Goal: Task Accomplishment & Management: Complete application form

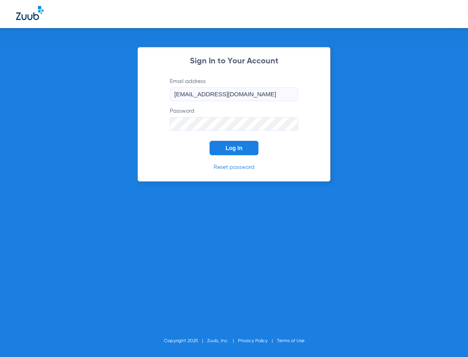
click at [243, 141] on button "Log In" at bounding box center [234, 148] width 49 height 14
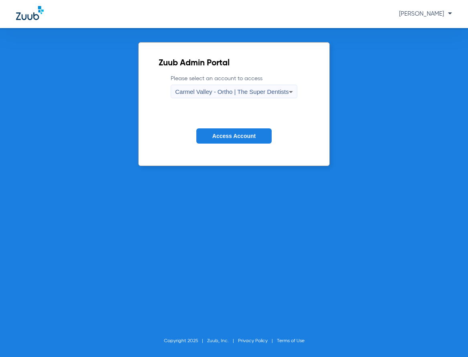
click at [213, 93] on span "Carmel Valley - Ortho | The Super Dentists" at bounding box center [231, 91] width 113 height 7
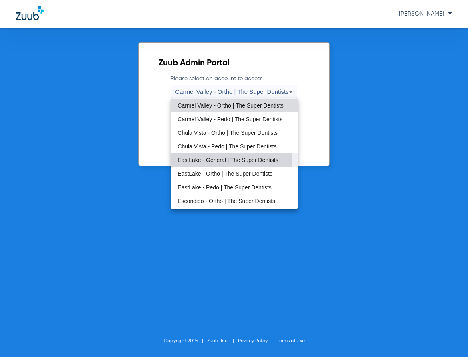
click at [214, 162] on span "EastLake - General | The Super Dentists" at bounding box center [228, 160] width 101 height 6
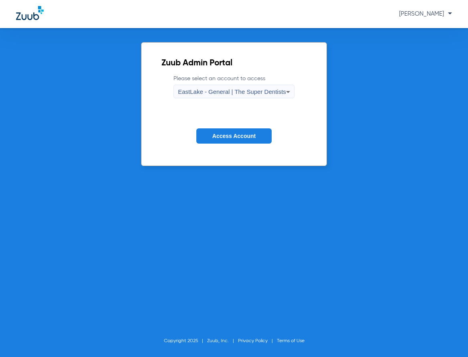
click at [217, 138] on span "Access Account" at bounding box center [233, 136] width 43 height 6
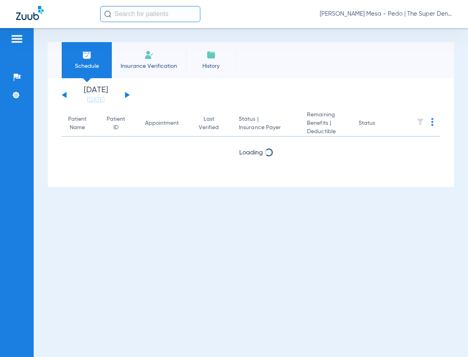
click at [154, 63] on span "Insurance Verification" at bounding box center [149, 66] width 62 height 8
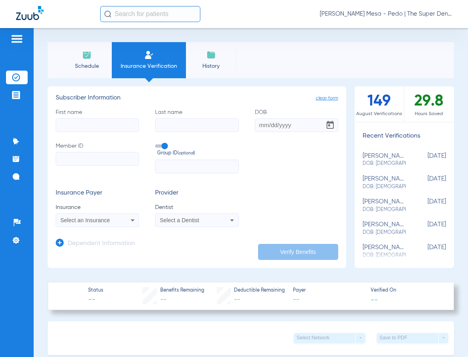
click at [110, 121] on input "First name" at bounding box center [97, 125] width 83 height 14
type input "[PERSON_NAME]"
type input "[DATE]"
click at [100, 158] on input "Member ID" at bounding box center [97, 159] width 83 height 14
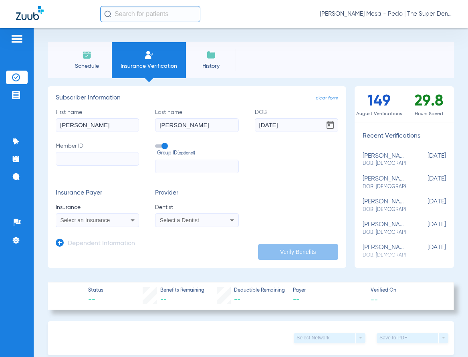
paste input "W265079831"
type input "W265079831"
click at [103, 219] on span "Select an Insurance" at bounding box center [86, 220] width 50 height 6
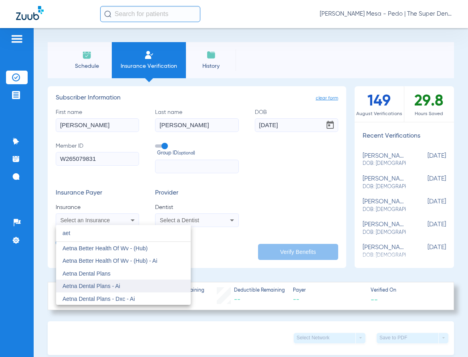
type input "aet"
drag, startPoint x: 111, startPoint y: 286, endPoint x: 173, endPoint y: 233, distance: 81.6
click at [112, 286] on span "Aetna Dental Plans - Ai" at bounding box center [92, 286] width 58 height 6
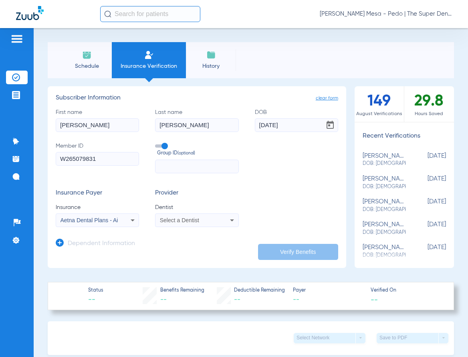
click at [178, 223] on div "Select a Dentist" at bounding box center [197, 220] width 83 height 10
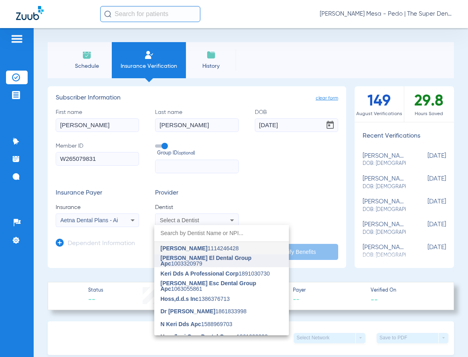
click at [177, 260] on span "[PERSON_NAME] El Dental Group Apc" at bounding box center [206, 261] width 91 height 12
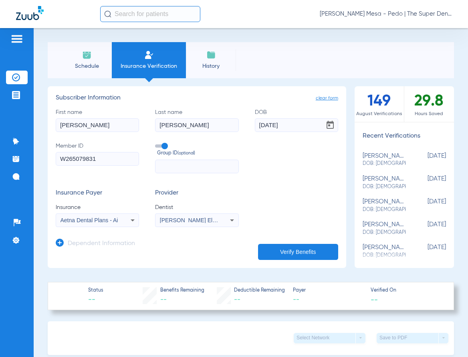
click at [102, 246] on h3 "Dependent Information" at bounding box center [101, 244] width 67 height 8
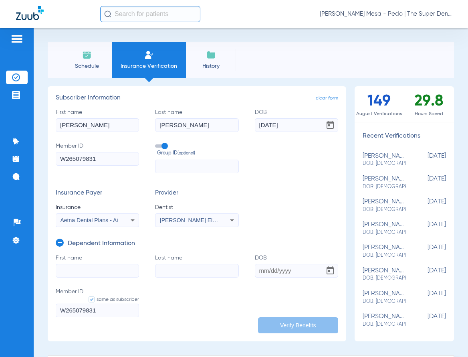
click at [97, 267] on input "First name" at bounding box center [97, 271] width 83 height 14
type input "Magie"
type input "[PERSON_NAME]"
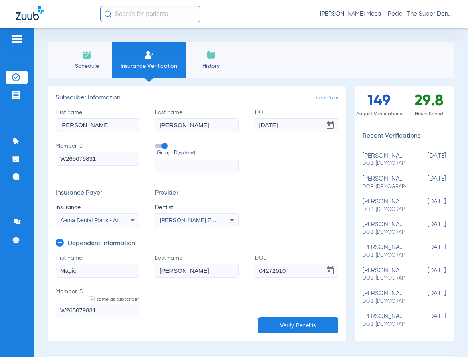
type input "[DATE]"
click at [101, 273] on input "Magie" at bounding box center [97, 271] width 83 height 14
click at [275, 322] on button "Verify Benefits" at bounding box center [298, 325] width 80 height 16
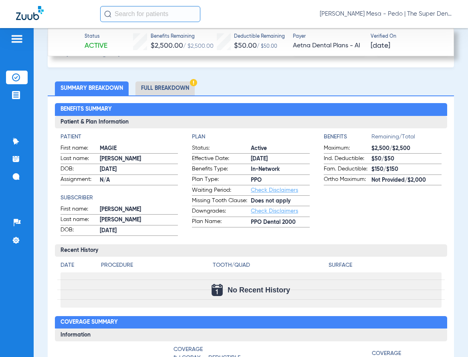
scroll to position [321, 0]
